Goal: Register for event/course

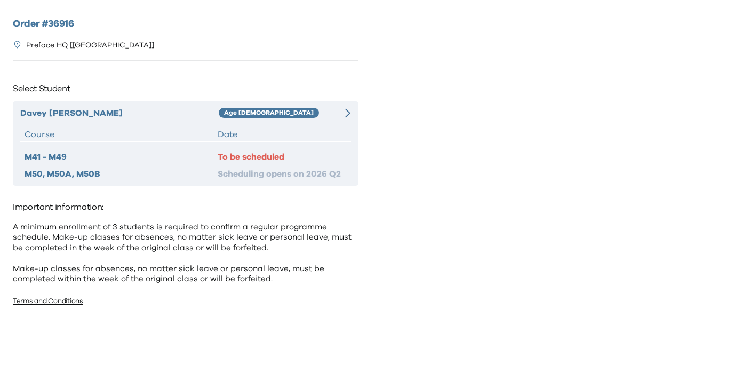
click at [345, 108] on icon at bounding box center [347, 113] width 5 height 10
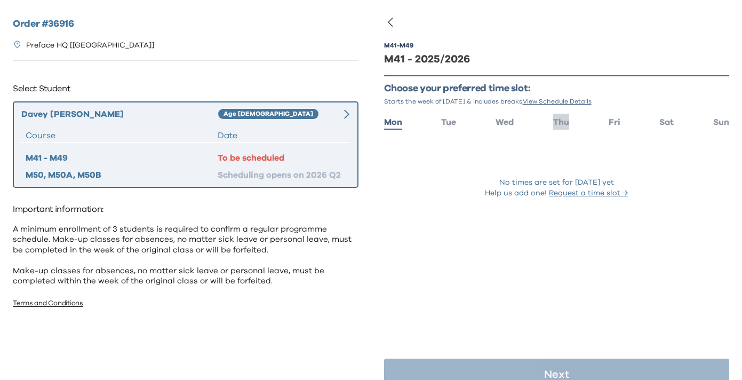
click at [556, 118] on span "Thu" at bounding box center [561, 122] width 16 height 9
click at [510, 120] on span "Wed" at bounding box center [504, 122] width 18 height 9
click at [620, 118] on span "Fri" at bounding box center [615, 122] width 12 height 9
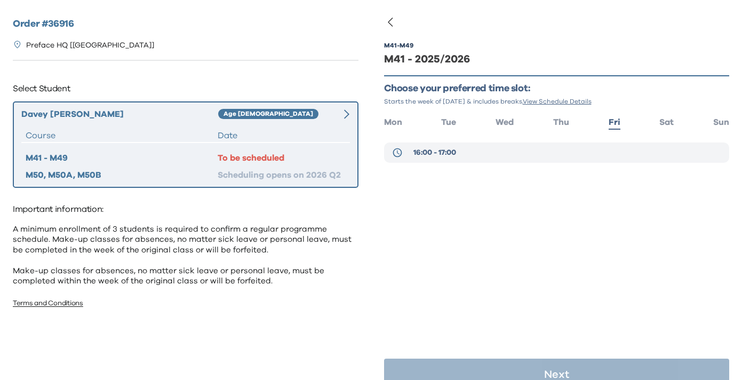
click at [568, 155] on button "16:00 - 17:00" at bounding box center [557, 152] width 346 height 20
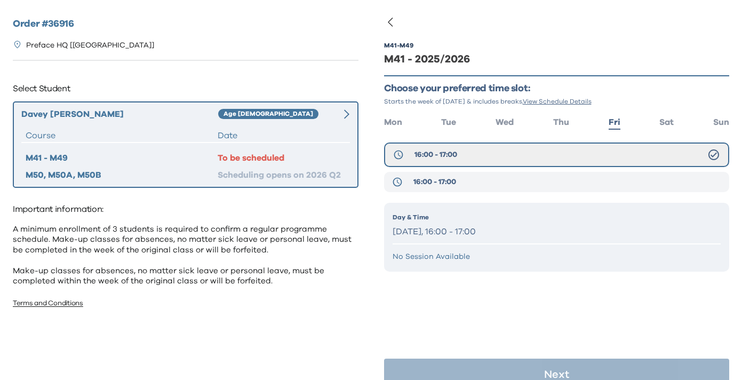
click at [424, 183] on span "16:00 - 17:00" at bounding box center [434, 182] width 43 height 11
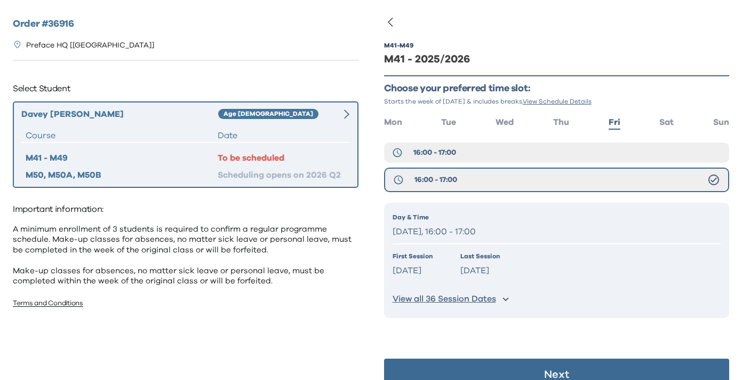
click at [468, 298] on p "View all 36 Session Dates" at bounding box center [444, 298] width 103 height 11
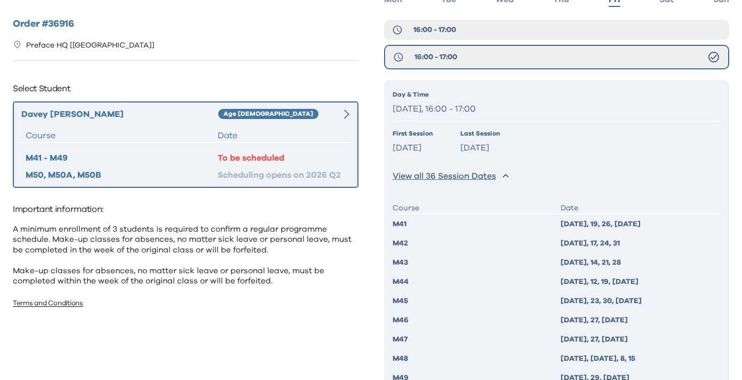
scroll to position [192, 0]
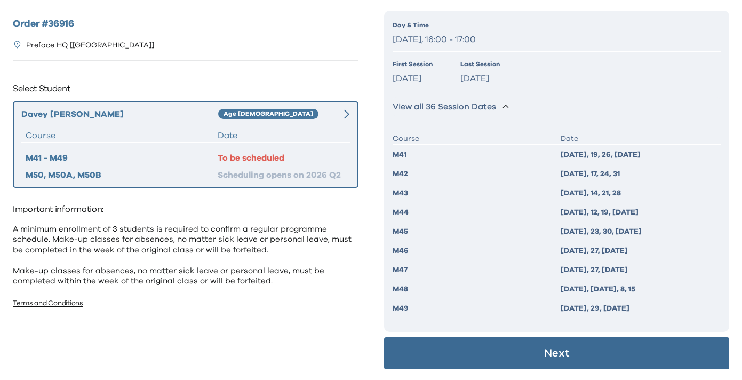
click at [476, 357] on button "Next" at bounding box center [557, 353] width 346 height 32
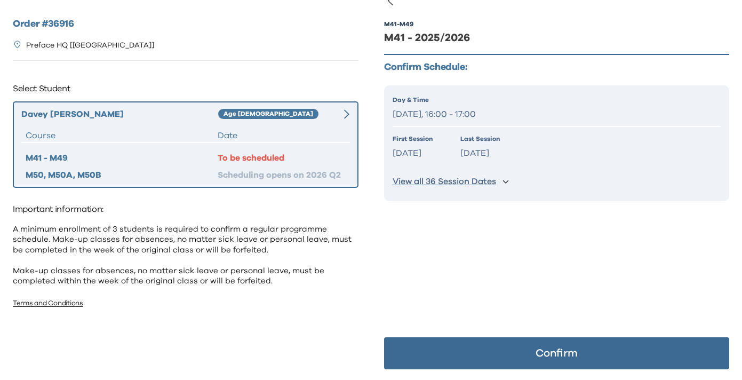
scroll to position [21, 0]
click at [476, 357] on button "Confirm" at bounding box center [557, 353] width 346 height 32
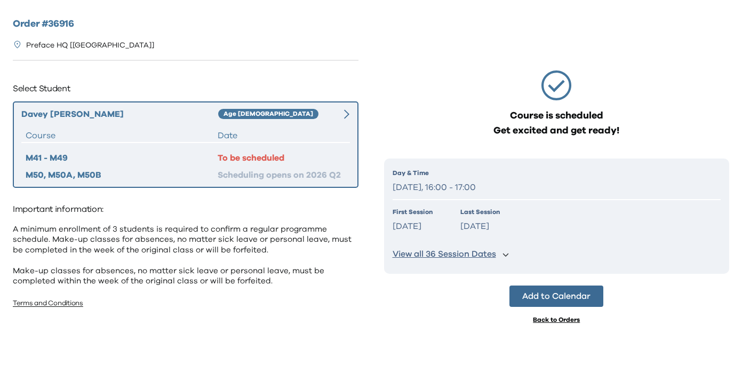
scroll to position [0, 0]
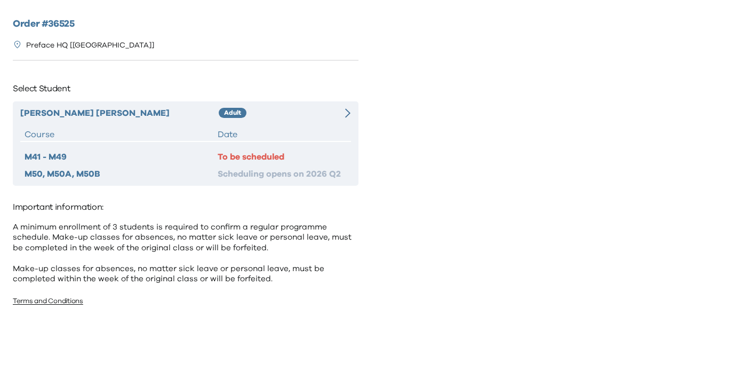
click at [337, 114] on div at bounding box center [342, 113] width 17 height 13
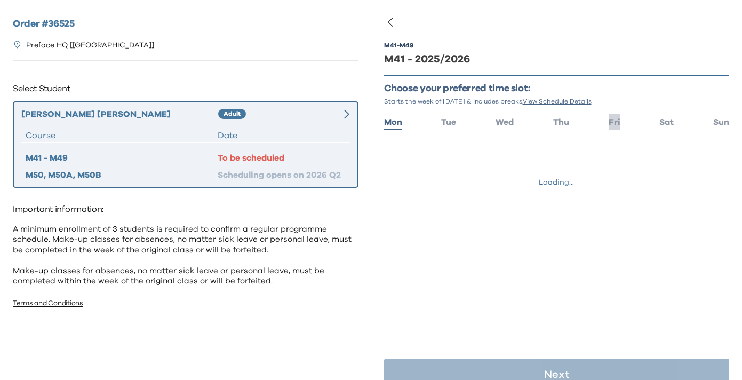
click at [612, 122] on span "Fri" at bounding box center [615, 122] width 12 height 9
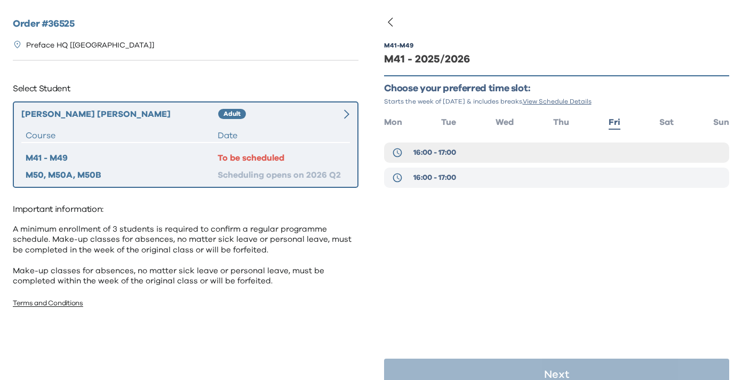
click at [588, 176] on button "16:00 - 17:00" at bounding box center [557, 177] width 346 height 20
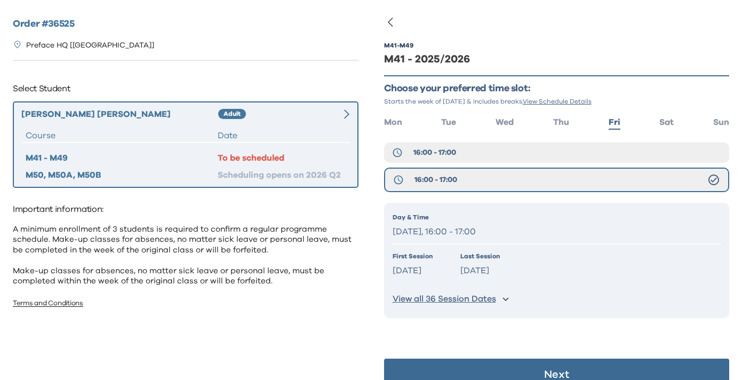
scroll to position [21, 0]
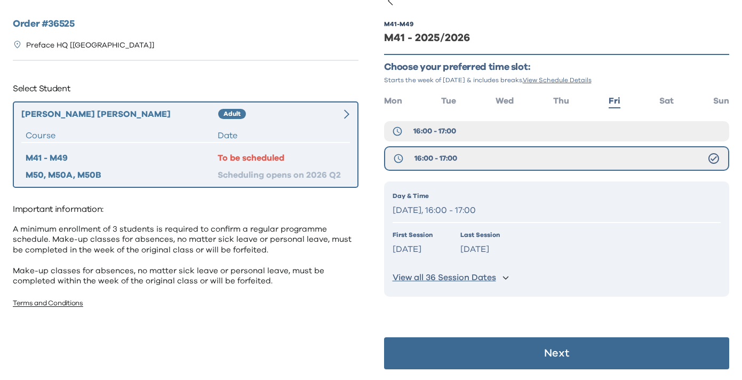
click at [532, 348] on button "Next" at bounding box center [557, 353] width 346 height 32
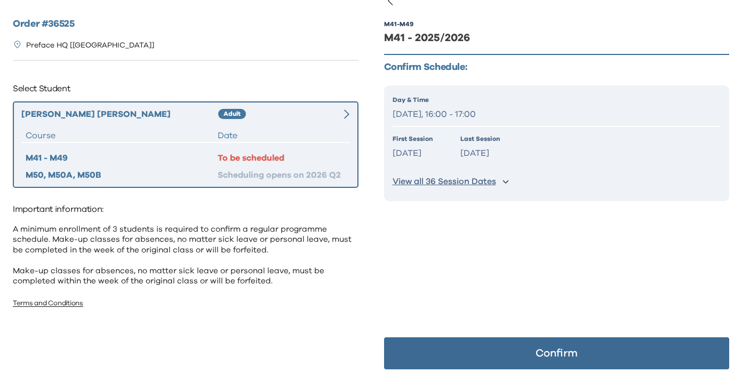
click at [532, 348] on button "Confirm" at bounding box center [557, 353] width 346 height 32
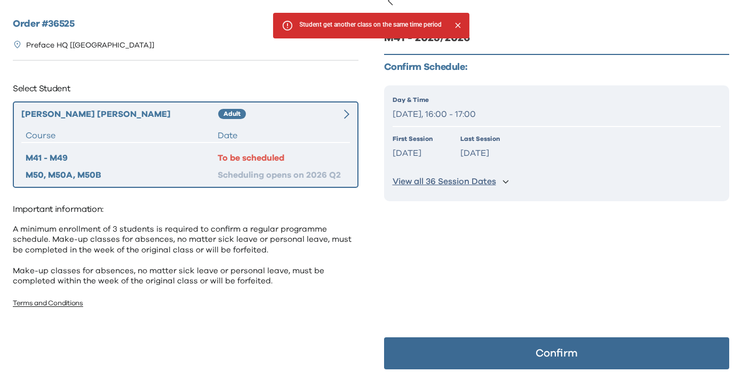
click at [530, 353] on button "Confirm" at bounding box center [557, 353] width 346 height 32
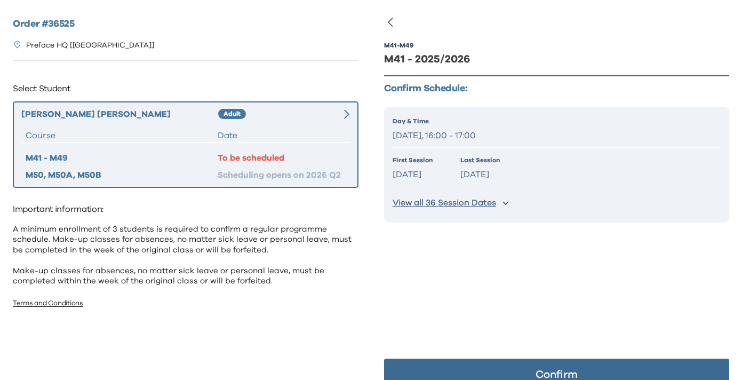
click at [454, 362] on button "Confirm" at bounding box center [557, 374] width 346 height 32
click at [562, 372] on p "Confirm" at bounding box center [556, 374] width 42 height 11
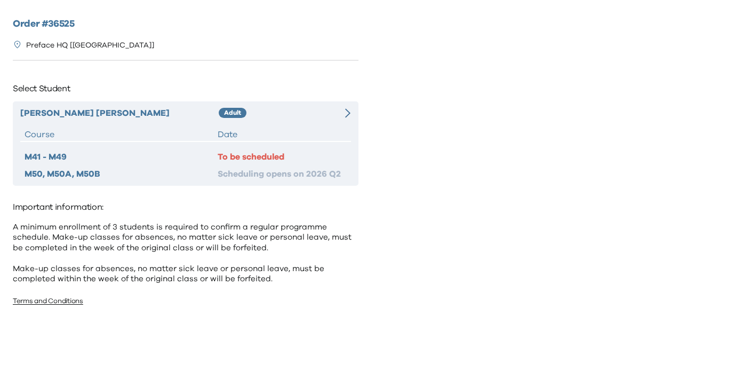
click at [340, 121] on div "[PERSON_NAME] Adult Course Date M41 - M49 To be scheduled M50, M50A, M50B Sched…" at bounding box center [186, 143] width 346 height 84
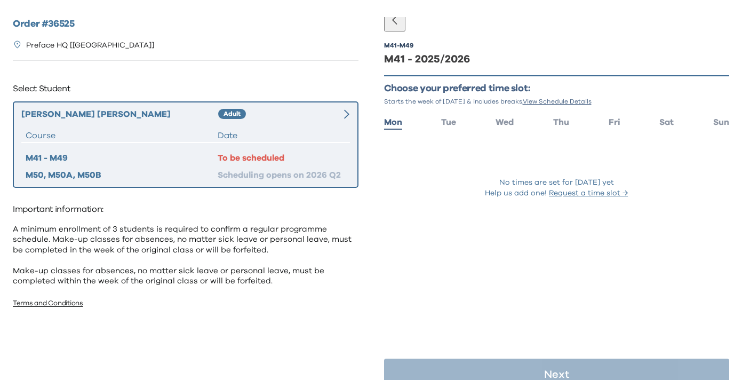
click at [603, 121] on ul "Mon Tue Wed Thu Fri Sat Sun" at bounding box center [557, 121] width 346 height 15
click at [612, 121] on span "Fri" at bounding box center [615, 122] width 12 height 9
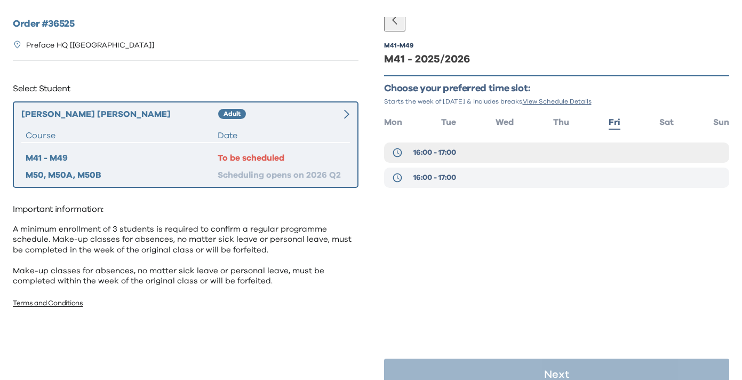
click at [567, 176] on button "16:00 - 17:00" at bounding box center [557, 177] width 346 height 20
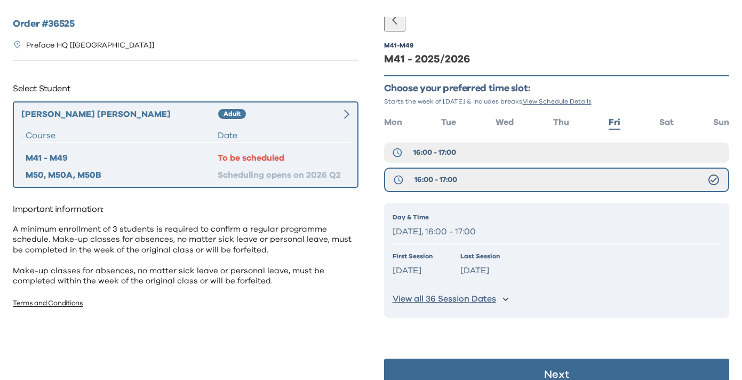
click at [538, 364] on button "Next" at bounding box center [557, 374] width 346 height 32
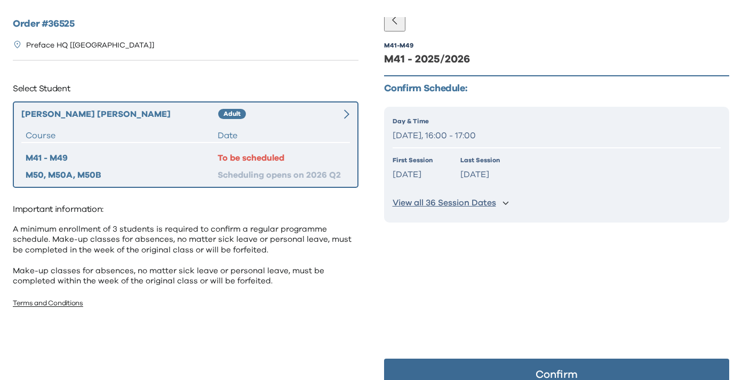
click at [538, 364] on button "Confirm" at bounding box center [557, 374] width 346 height 32
